Goal: Task Accomplishment & Management: Complete application form

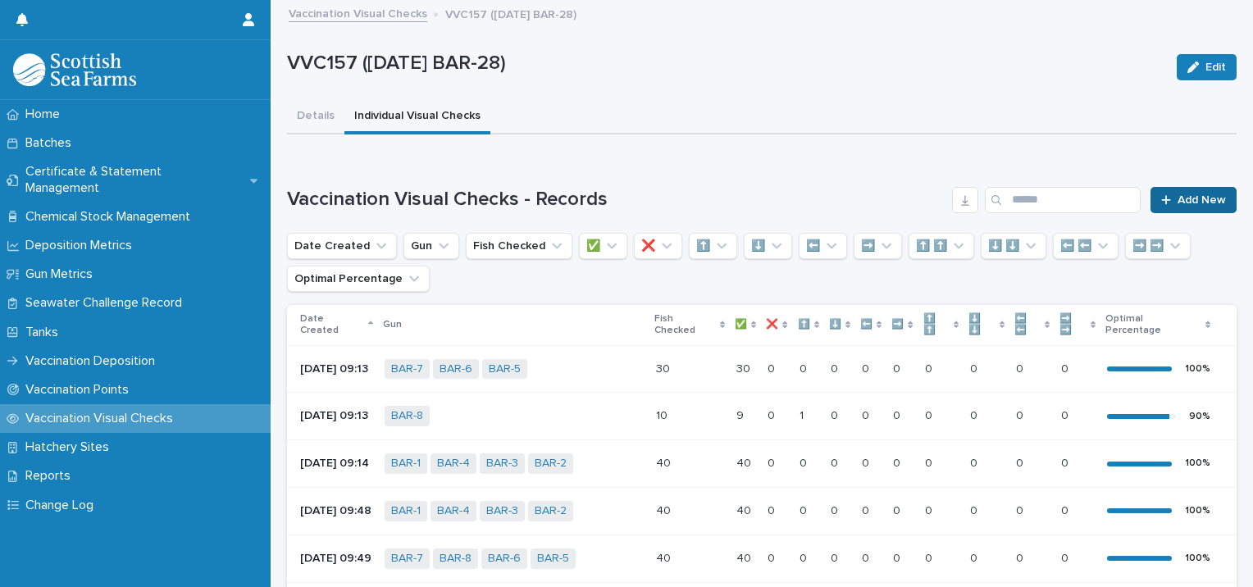
click at [1178, 203] on span "Add New" at bounding box center [1202, 199] width 48 height 11
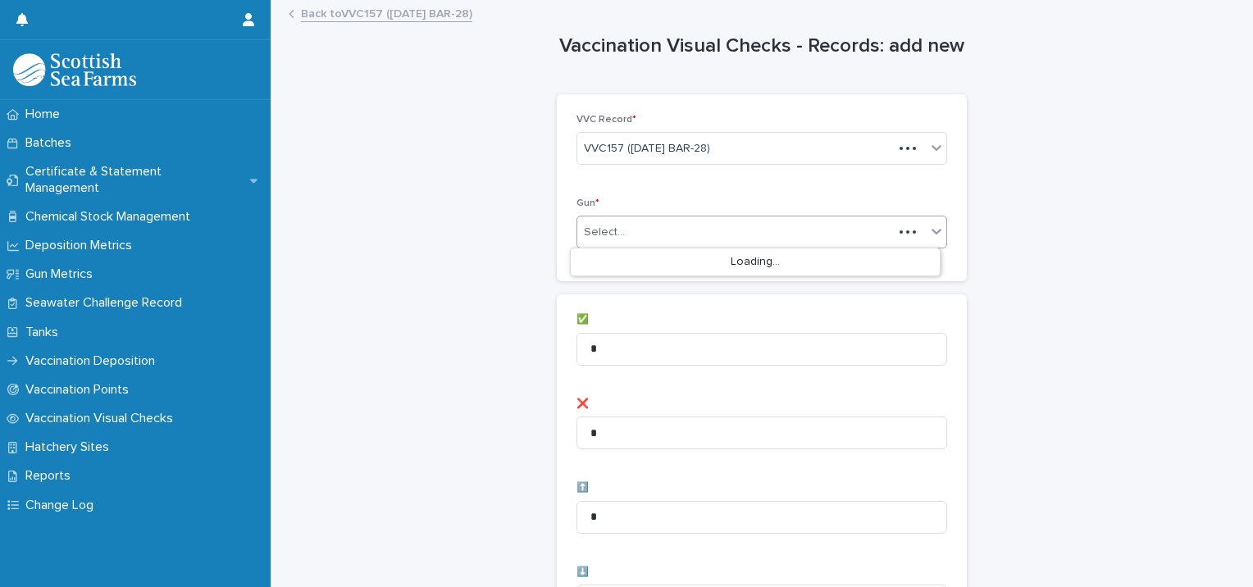
click at [595, 235] on div "Select..." at bounding box center [604, 232] width 41 height 17
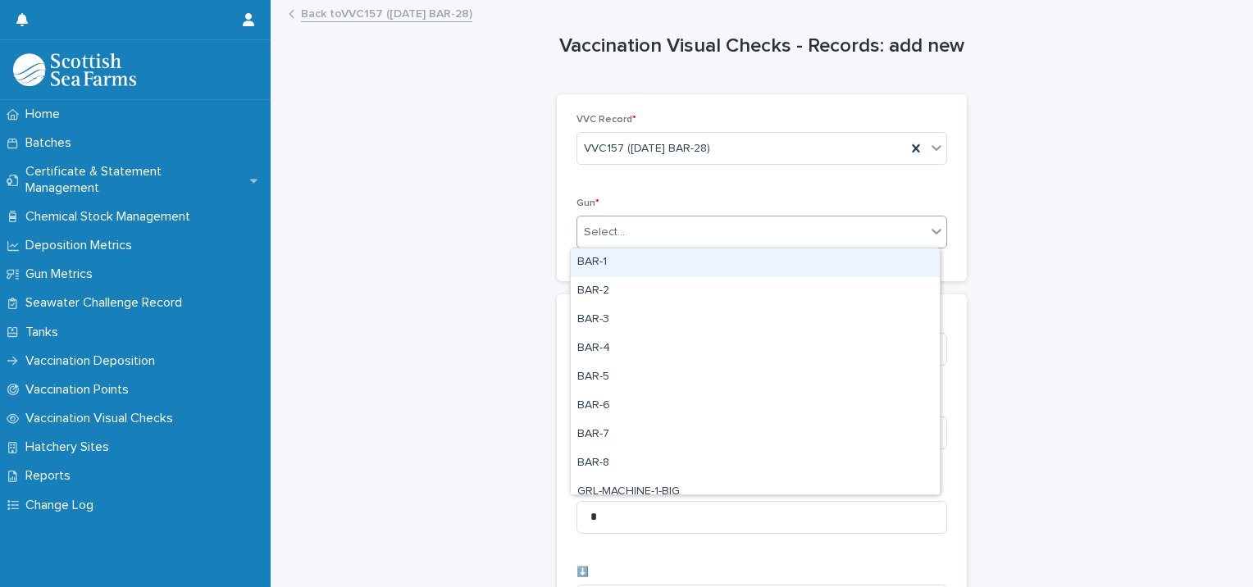
click at [620, 255] on div "BAR-1" at bounding box center [755, 263] width 369 height 29
click at [690, 235] on div "Select..." at bounding box center [751, 232] width 349 height 27
click at [640, 271] on div "BAR-2" at bounding box center [755, 263] width 369 height 29
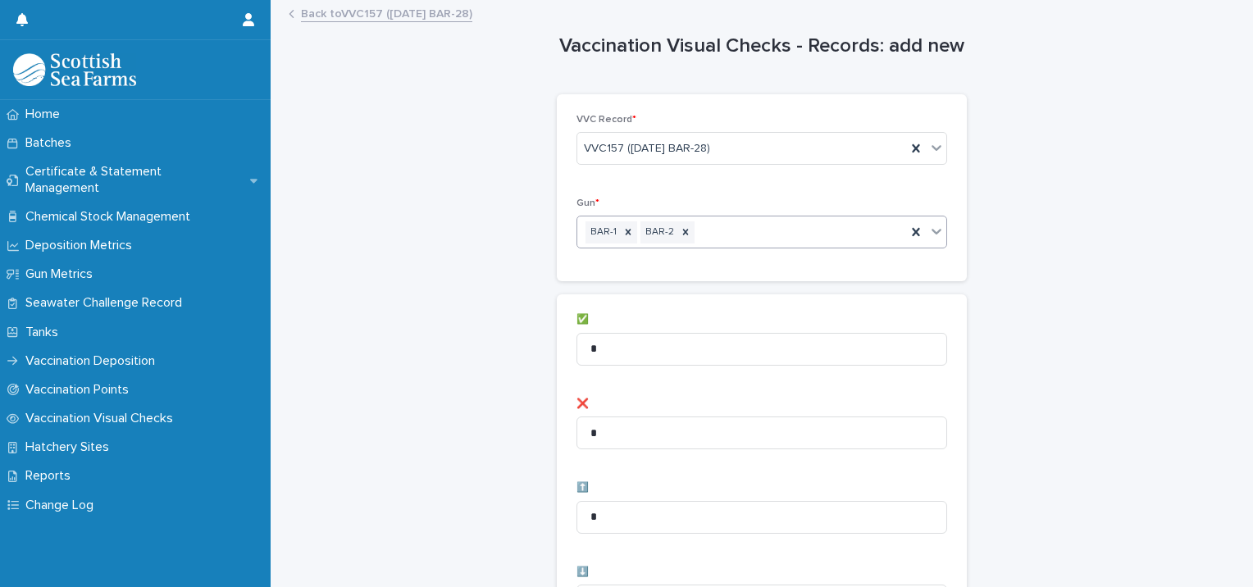
click at [715, 240] on div "BAR-1 BAR-2" at bounding box center [741, 232] width 329 height 29
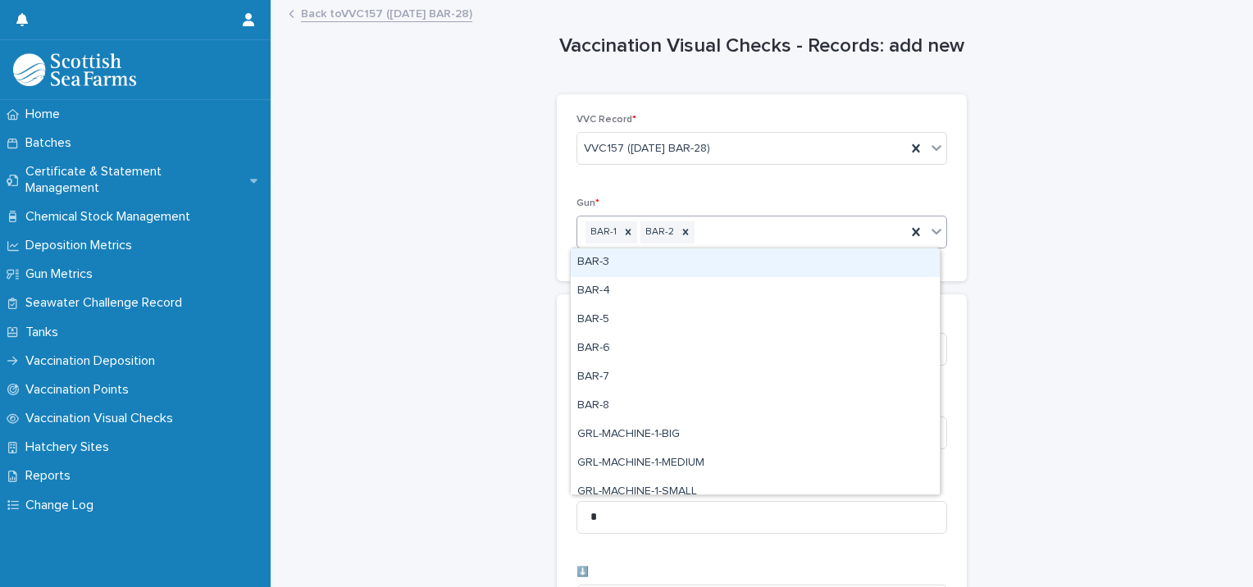
click at [673, 272] on div "BAR-3" at bounding box center [755, 263] width 369 height 29
click at [805, 237] on div "BAR-1 BAR-2 BAR-3" at bounding box center [741, 232] width 329 height 29
click at [714, 269] on div "BAR-4" at bounding box center [755, 263] width 369 height 29
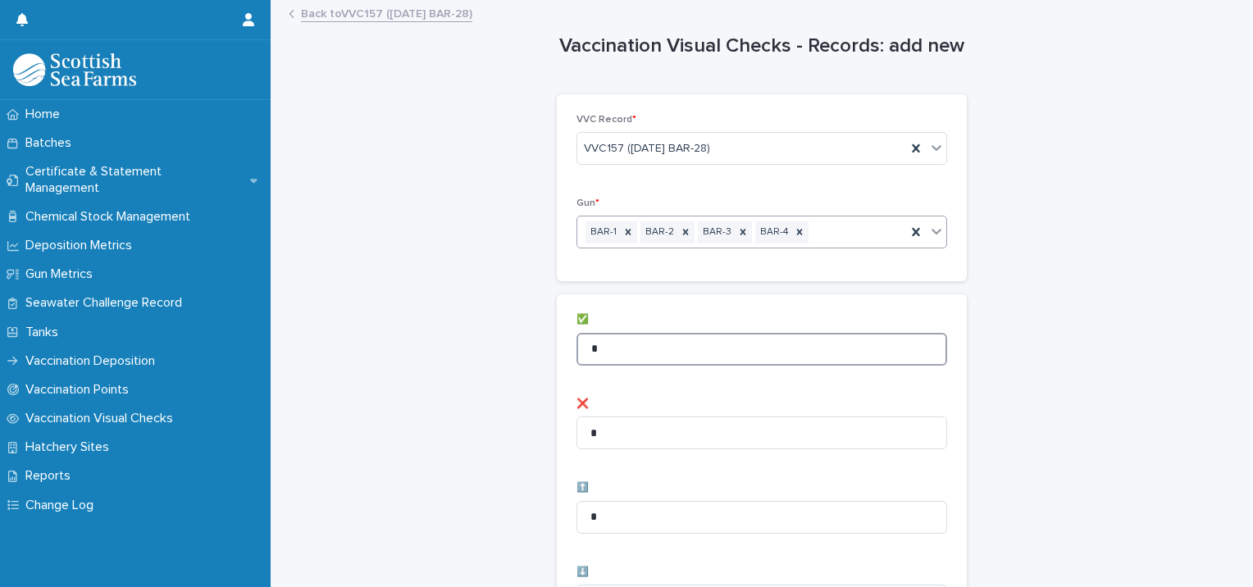
drag, startPoint x: 640, startPoint y: 337, endPoint x: 382, endPoint y: 317, distance: 258.4
type input "**"
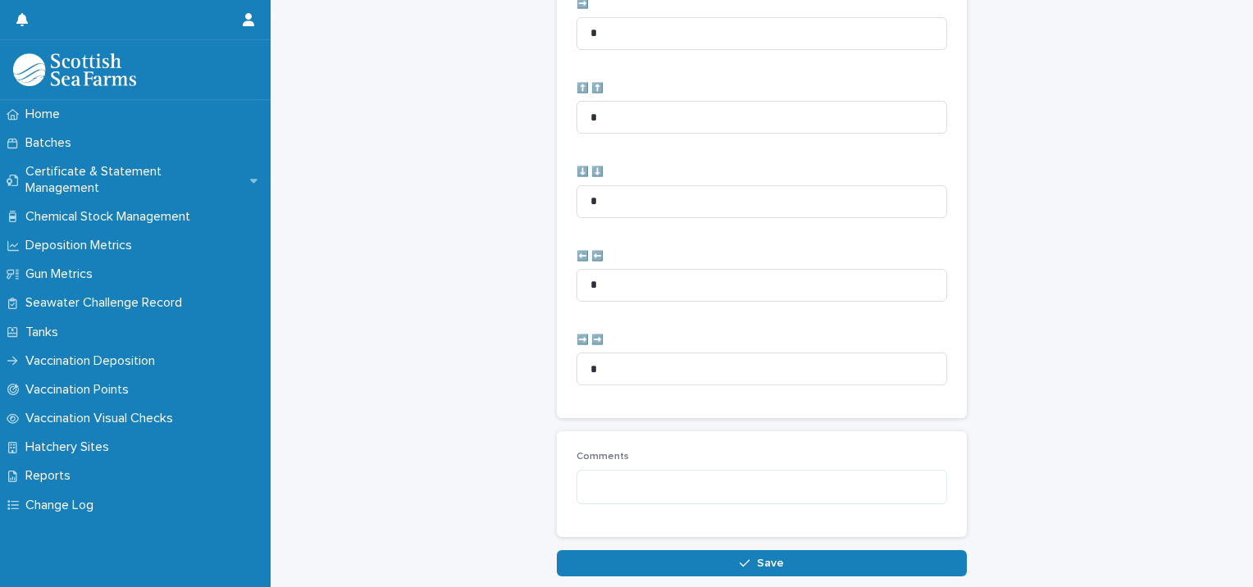
scroll to position [819, 0]
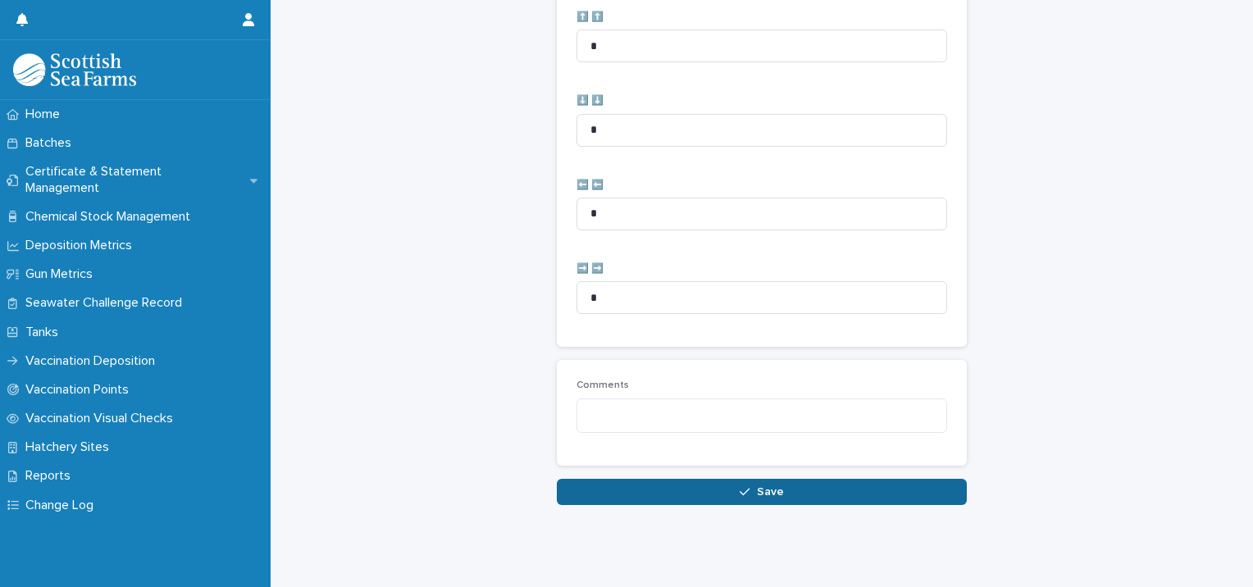
click at [591, 479] on button "Save" at bounding box center [762, 492] width 410 height 26
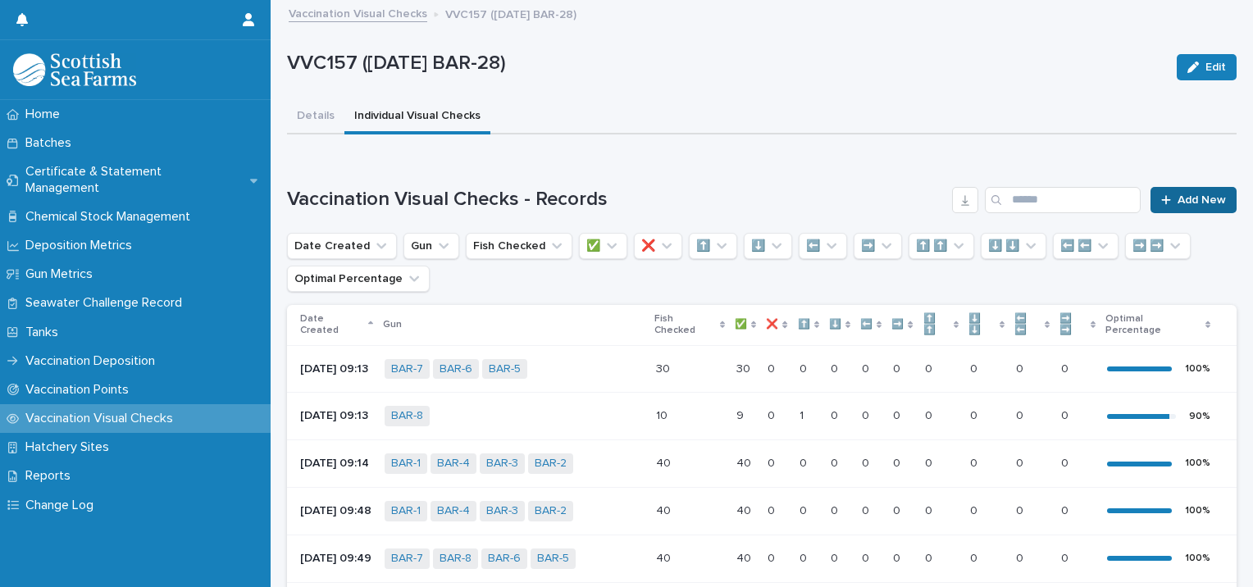
click at [1210, 200] on span "Add New" at bounding box center [1202, 199] width 48 height 11
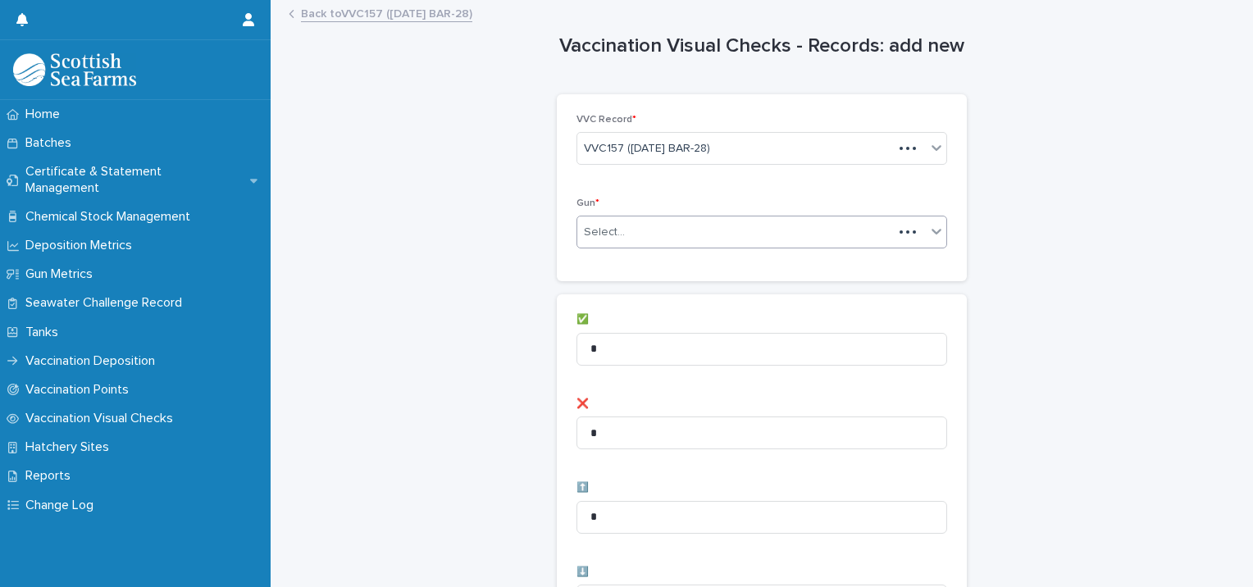
click at [620, 242] on div "Select..." at bounding box center [735, 232] width 316 height 27
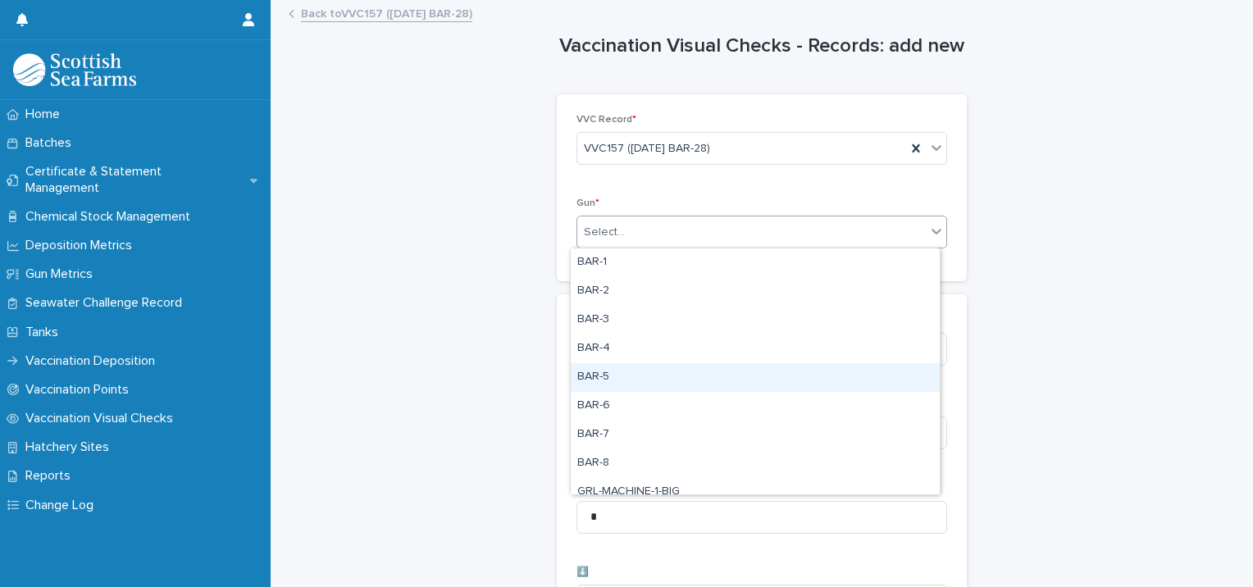
click at [615, 375] on div "BAR-5" at bounding box center [755, 377] width 369 height 29
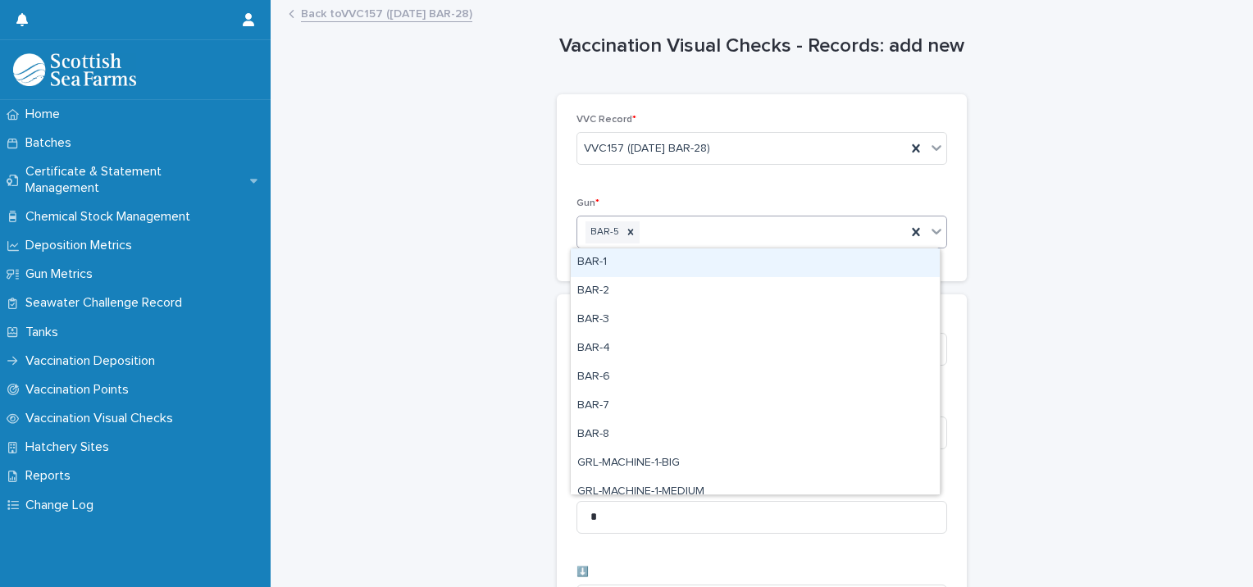
click at [730, 226] on div "BAR-5" at bounding box center [741, 232] width 329 height 29
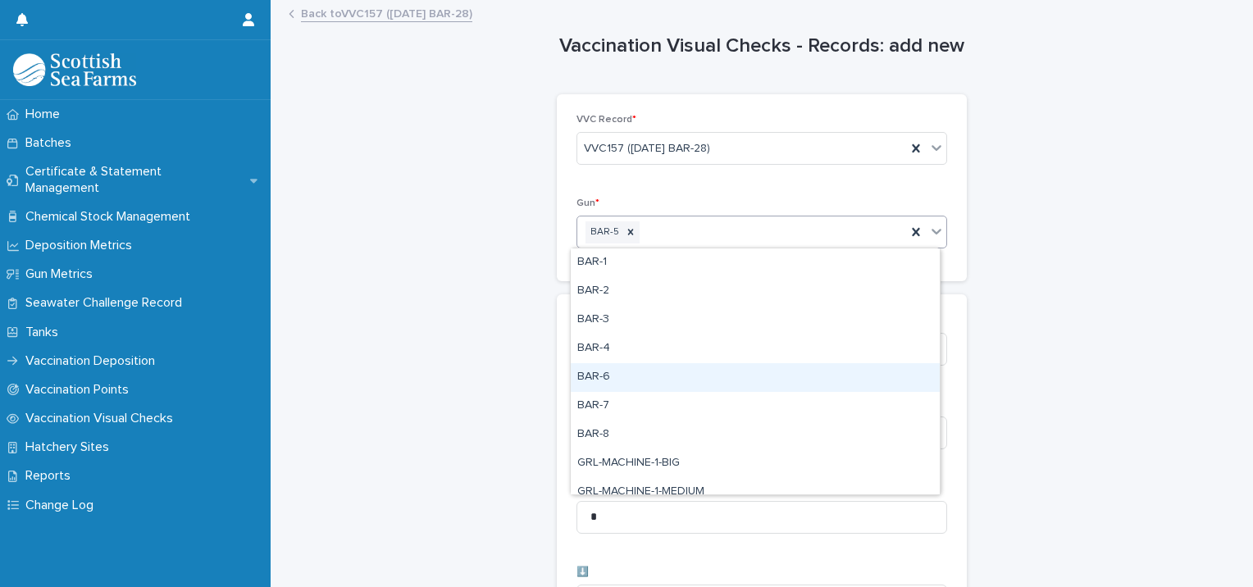
drag, startPoint x: 655, startPoint y: 380, endPoint x: 663, endPoint y: 374, distance: 9.4
click at [656, 380] on div "BAR-6" at bounding box center [755, 377] width 369 height 29
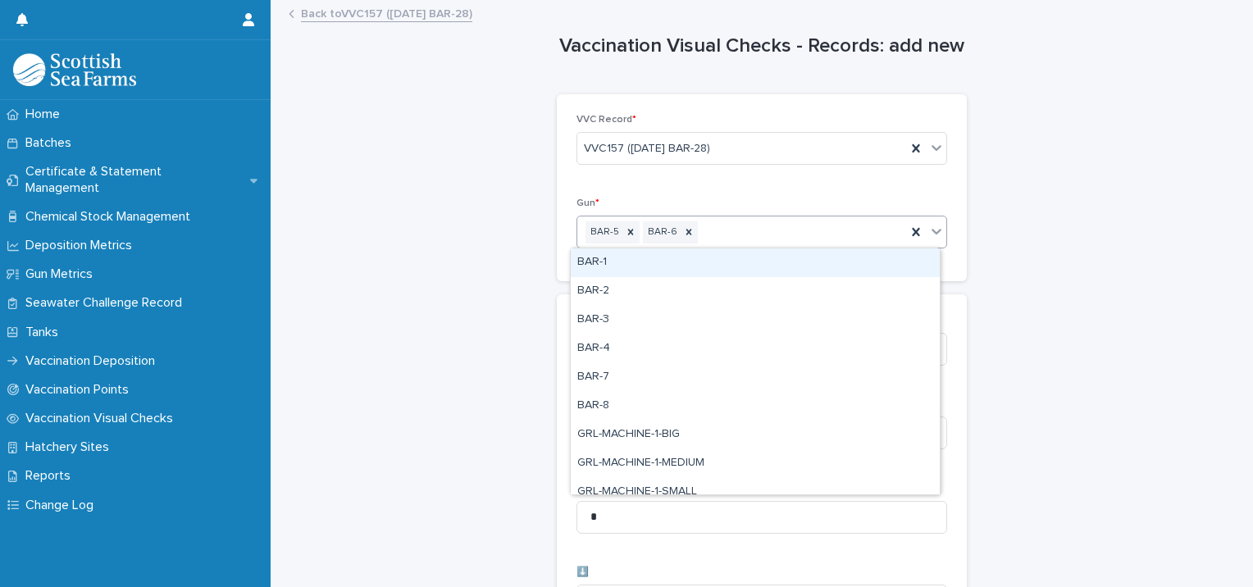
click at [768, 230] on div "BAR-5 BAR-6" at bounding box center [741, 232] width 329 height 29
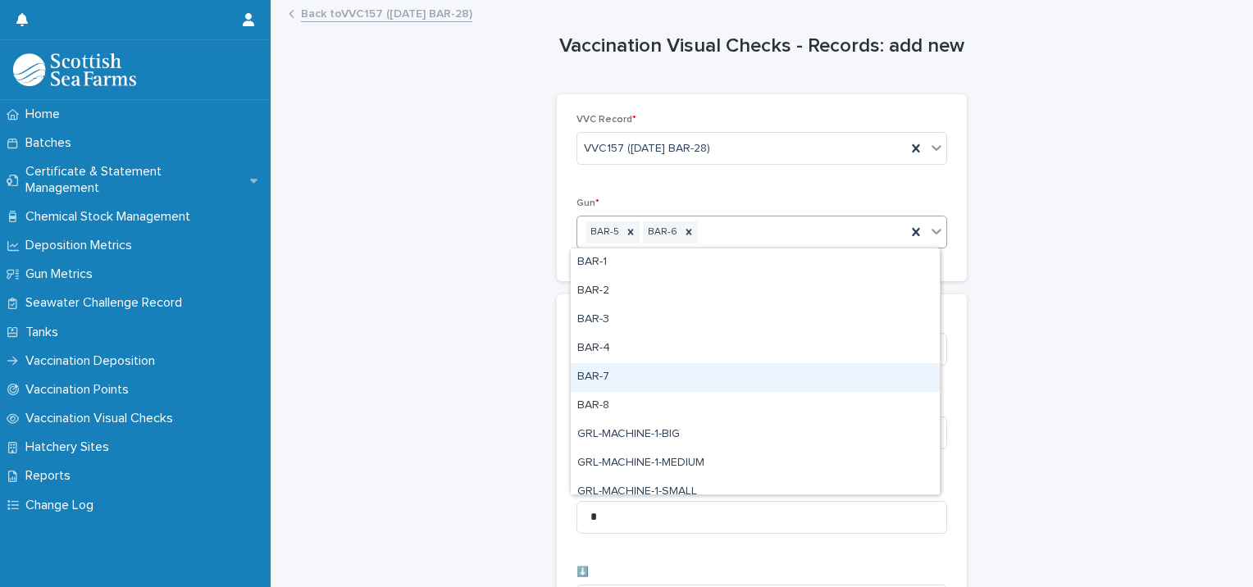
click at [656, 380] on div "BAR-7" at bounding box center [755, 377] width 369 height 29
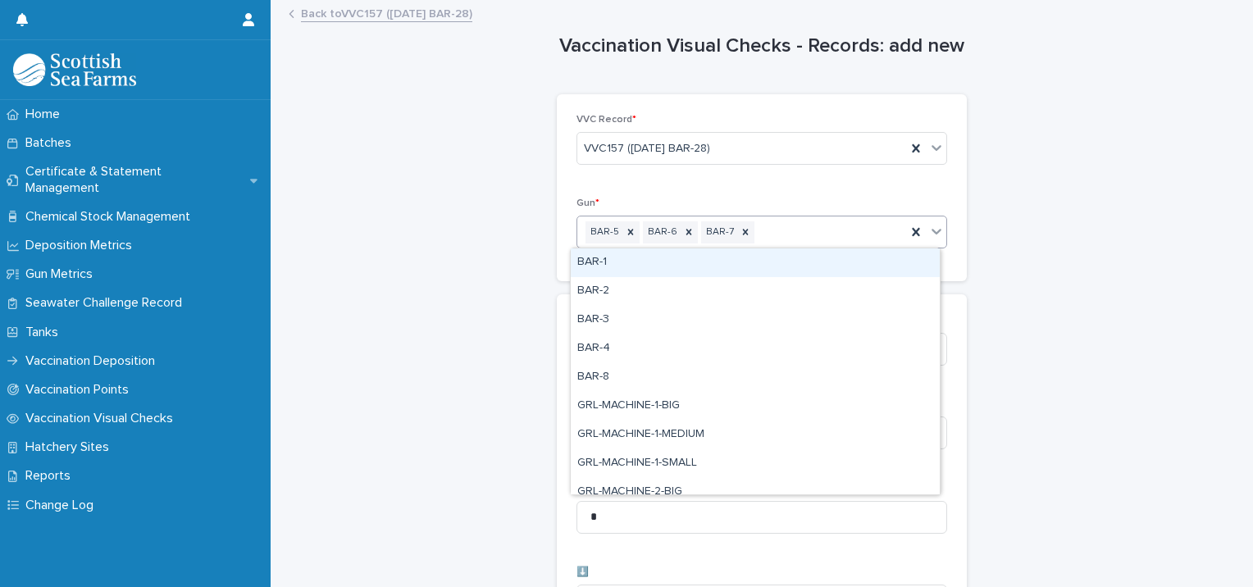
click at [816, 230] on div "BAR-5 BAR-6 BAR-7" at bounding box center [741, 232] width 329 height 29
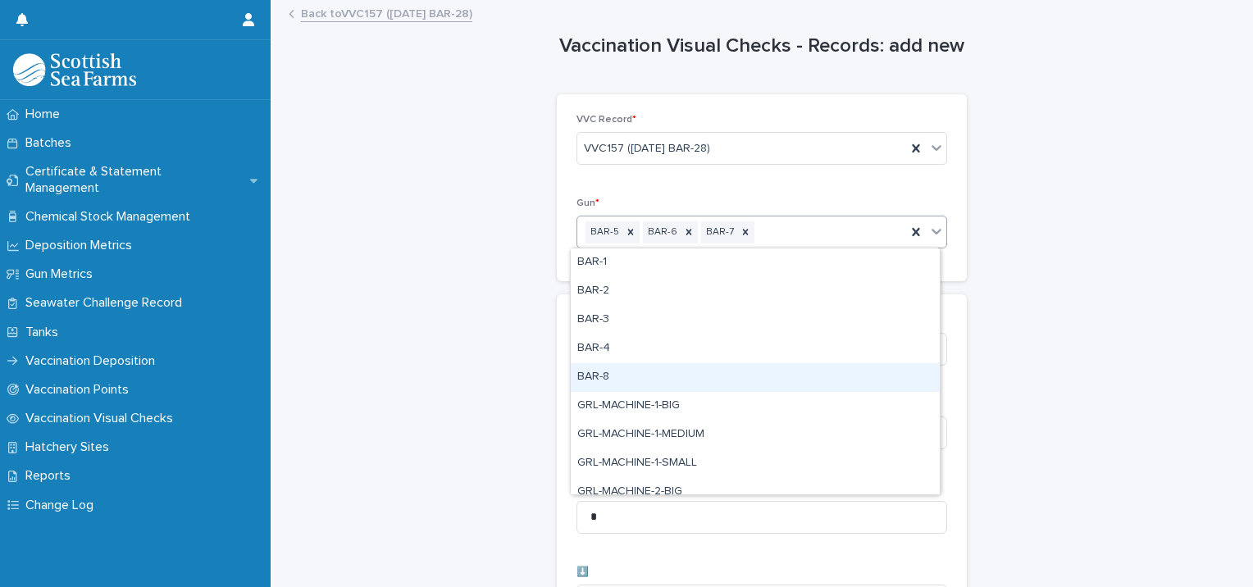
click at [665, 377] on div "BAR-8" at bounding box center [755, 377] width 369 height 29
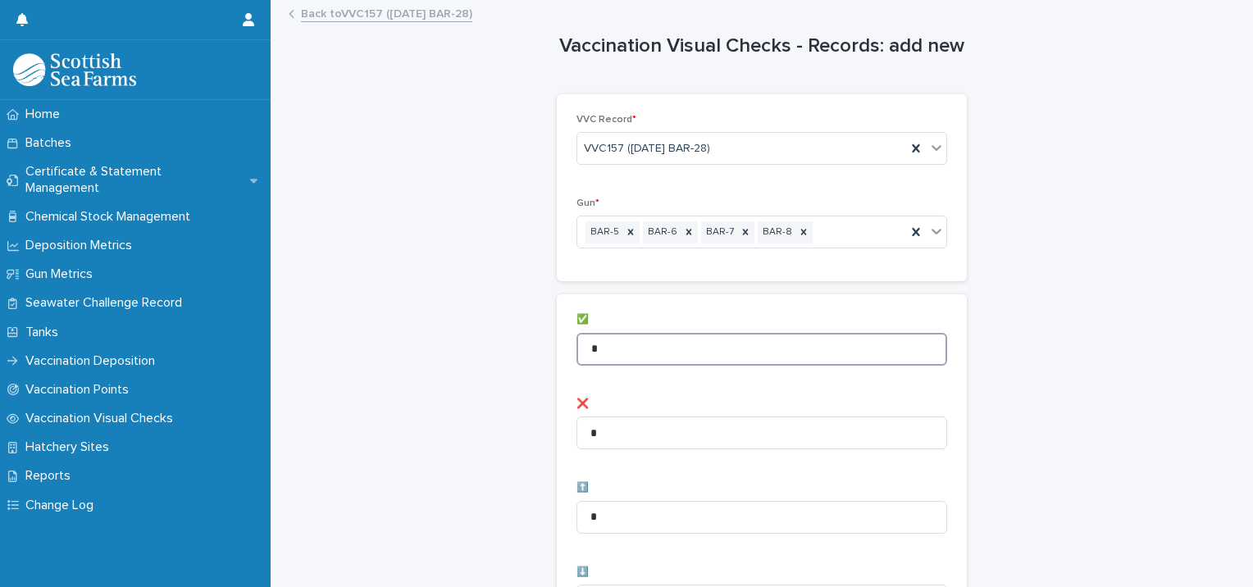
drag, startPoint x: 670, startPoint y: 338, endPoint x: 534, endPoint y: 338, distance: 136.2
type input "**"
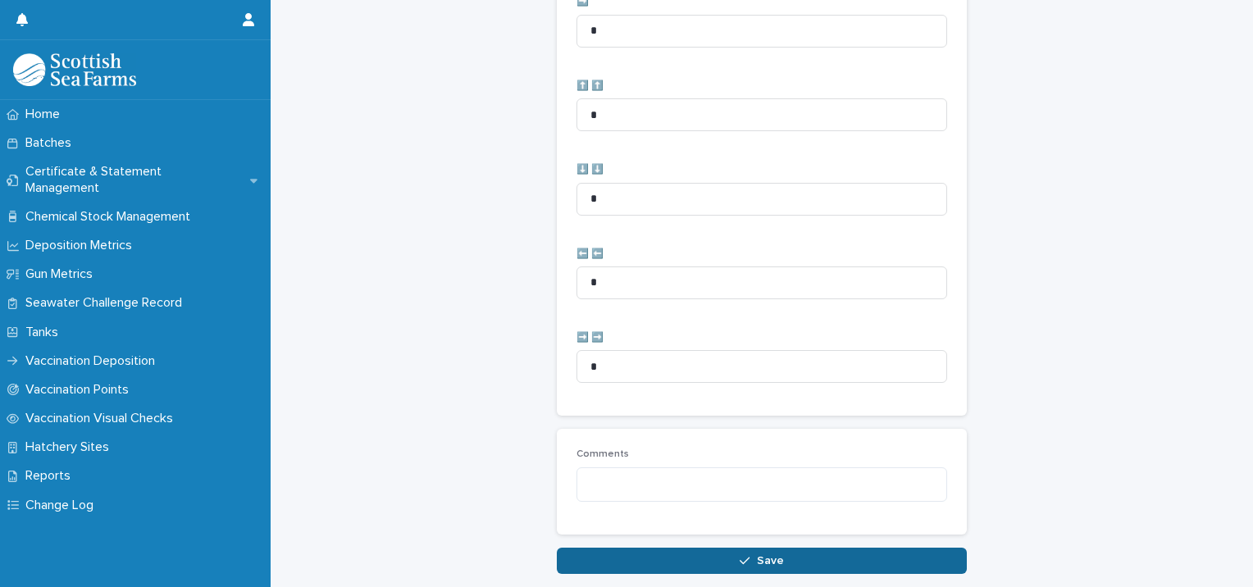
scroll to position [819, 0]
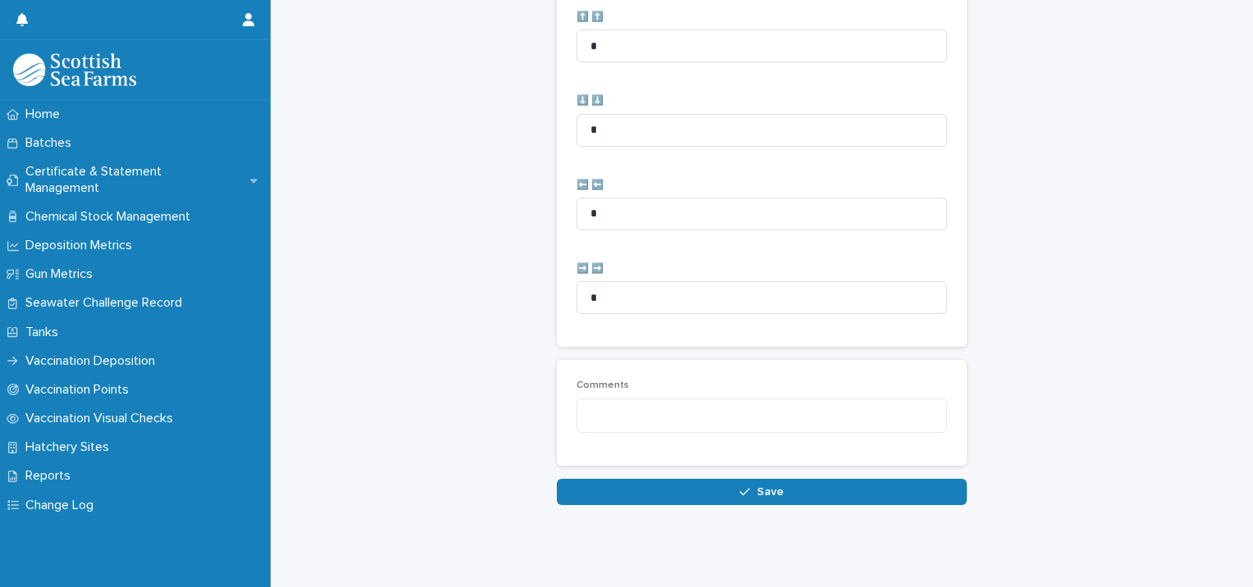
click at [572, 479] on button "Save" at bounding box center [762, 492] width 410 height 26
